Goal: Task Accomplishment & Management: Use online tool/utility

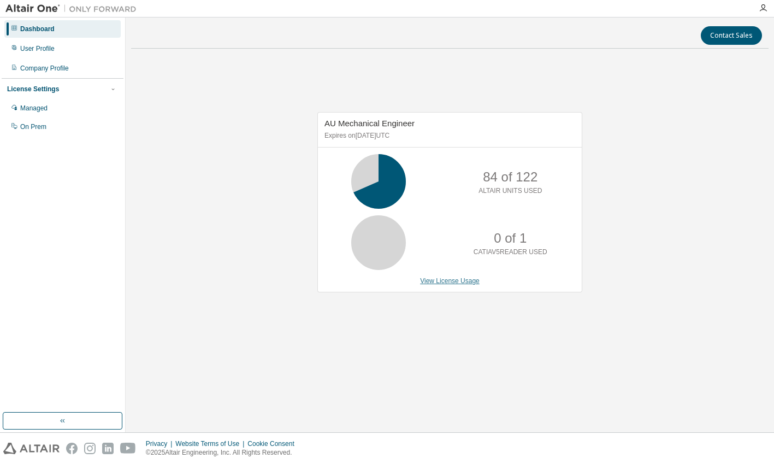
click at [449, 283] on link "View License Usage" at bounding box center [450, 281] width 60 height 8
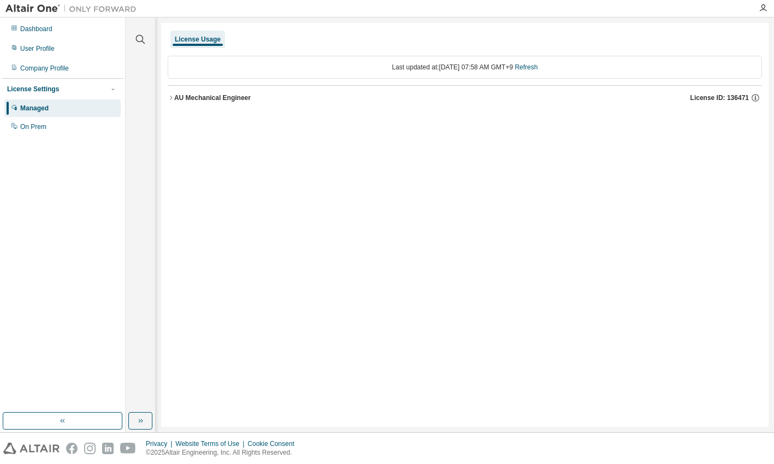
click at [168, 98] on icon "button" at bounding box center [171, 97] width 7 height 7
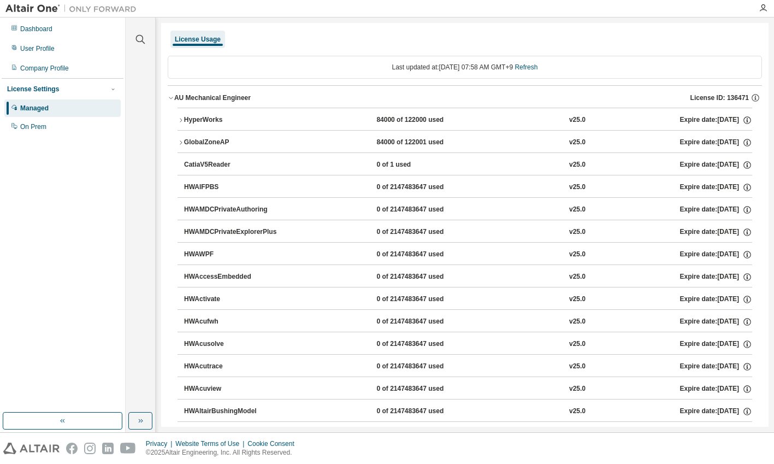
click at [181, 119] on icon "button" at bounding box center [180, 120] width 7 height 7
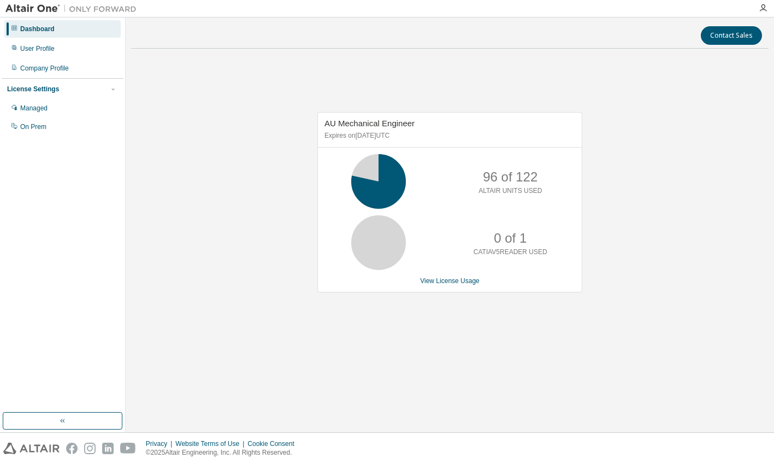
click at [250, 132] on div "AU Mechanical Engineer Expires on January 1, 2038 UTC 96 of 122 ALTAIR UNITS US…" at bounding box center [449, 207] width 637 height 301
click at [430, 279] on link "View License Usage" at bounding box center [450, 281] width 60 height 8
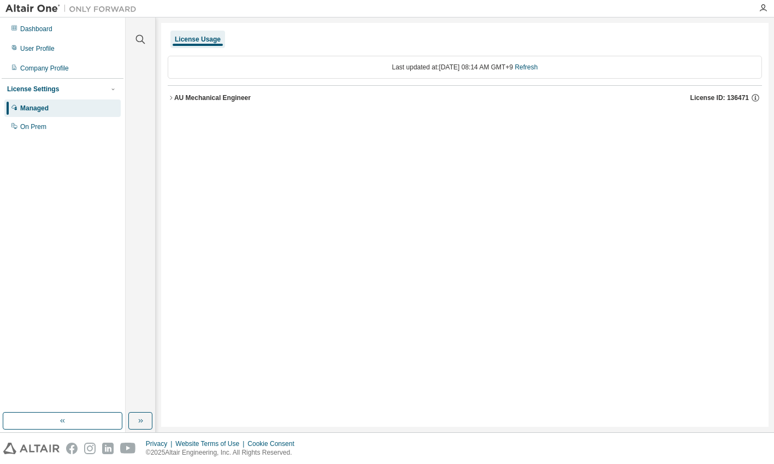
click at [171, 98] on icon "button" at bounding box center [171, 97] width 7 height 7
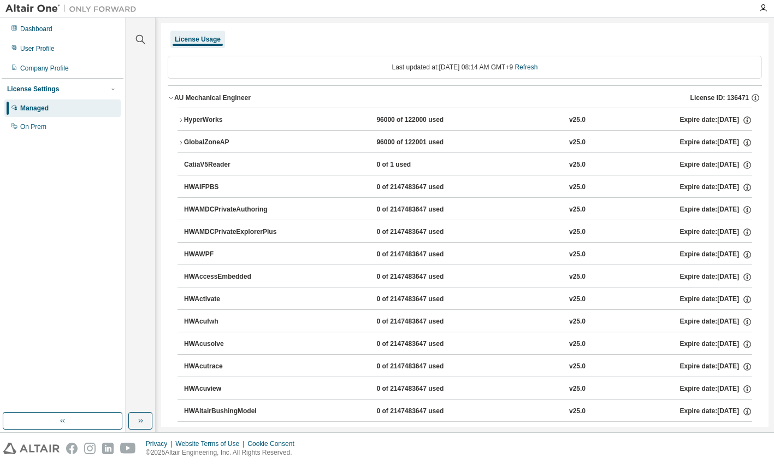
click at [180, 118] on icon "button" at bounding box center [180, 120] width 7 height 7
